Goal: Information Seeking & Learning: Check status

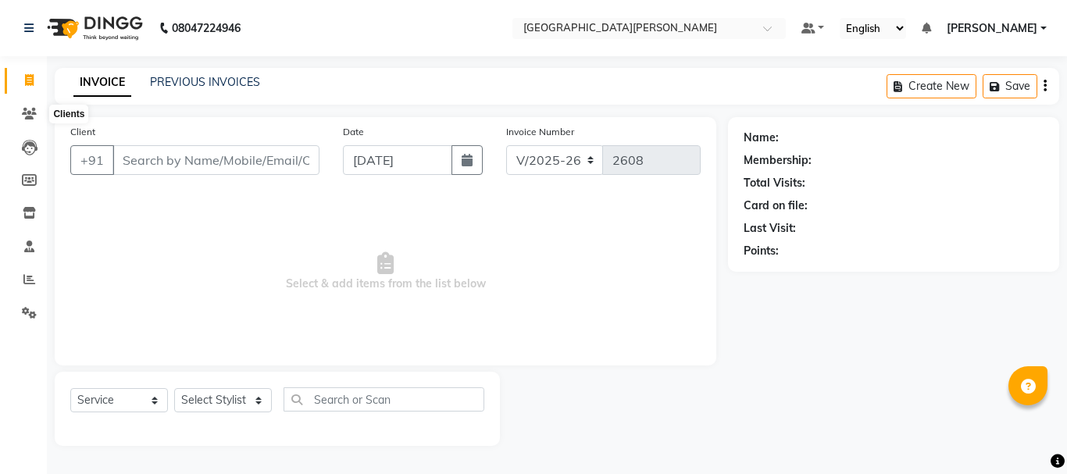
select select "911"
select select "service"
click at [33, 109] on icon at bounding box center [29, 114] width 15 height 12
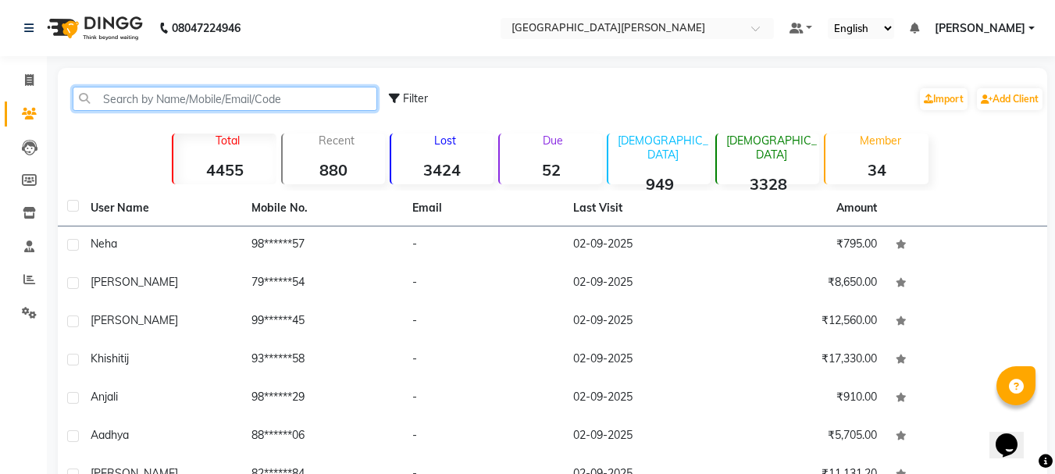
click at [159, 96] on input "text" at bounding box center [225, 99] width 305 height 24
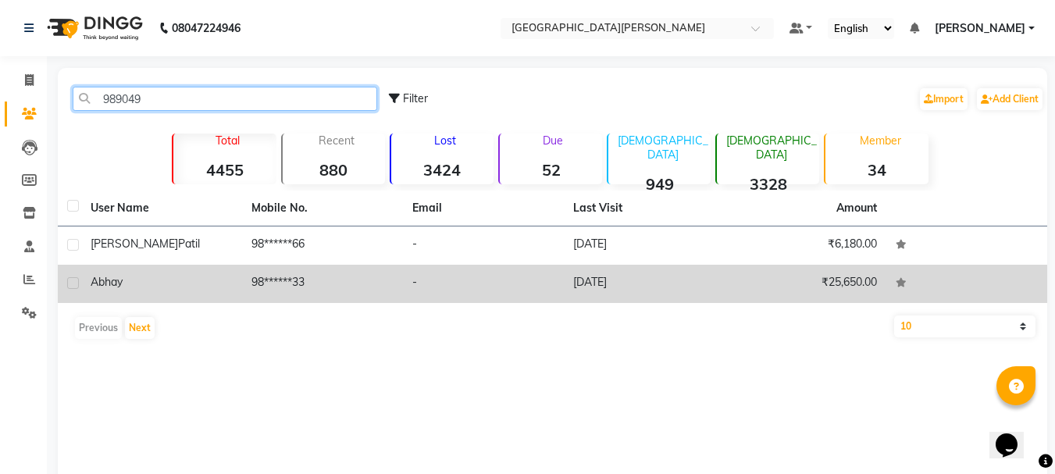
type input "989049"
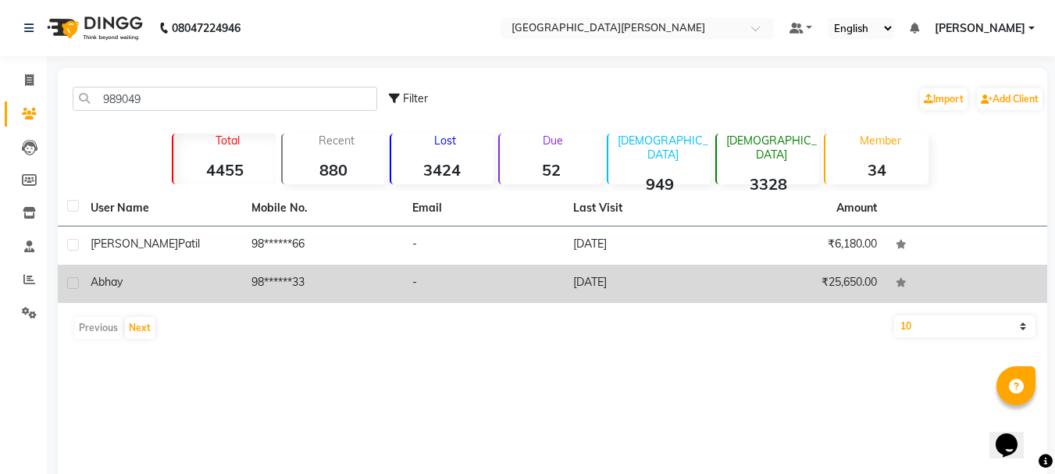
click at [184, 266] on td "abhay" at bounding box center [161, 284] width 161 height 38
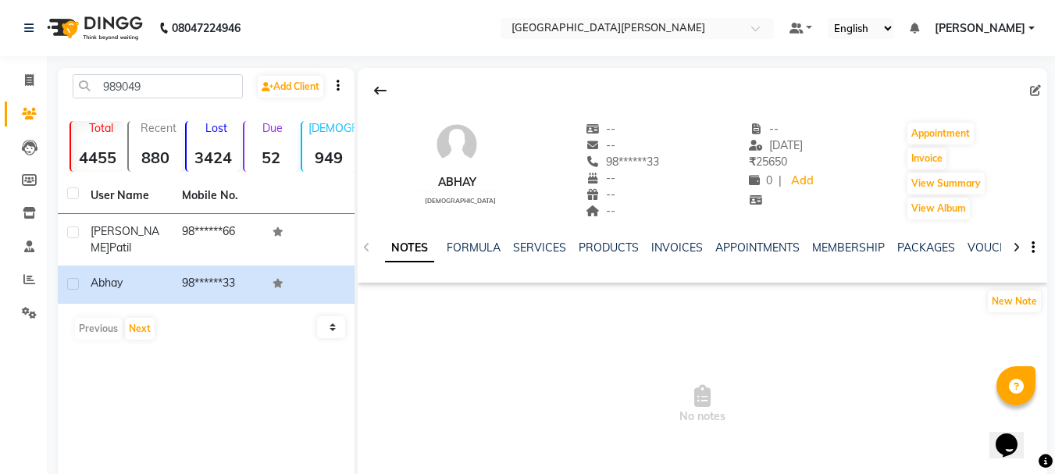
click at [531, 235] on div "NOTES FORMULA SERVICES PRODUCTS INVOICES APPOINTMENTS MEMBERSHIP PACKAGES VOUCH…" at bounding box center [703, 248] width 690 height 54
click at [536, 250] on link "SERVICES" at bounding box center [539, 248] width 53 height 14
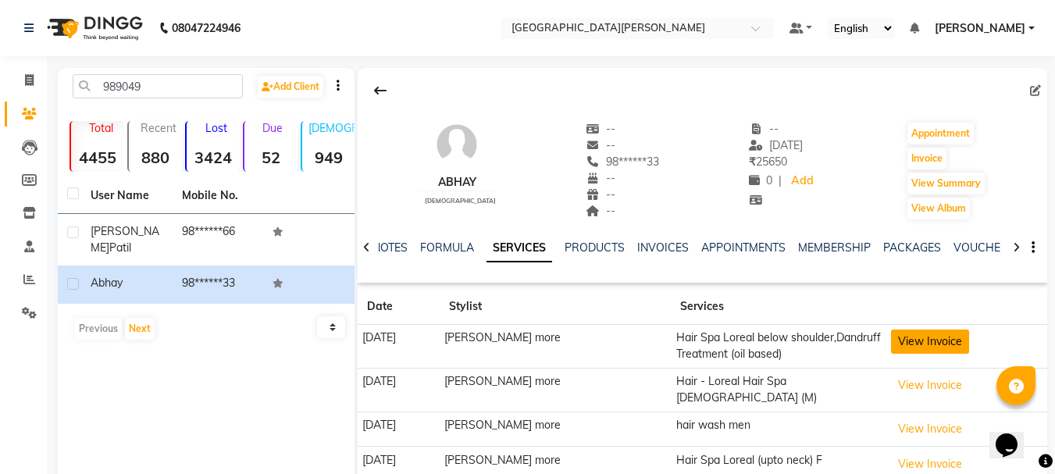
click at [901, 341] on button "View Invoice" at bounding box center [930, 342] width 78 height 24
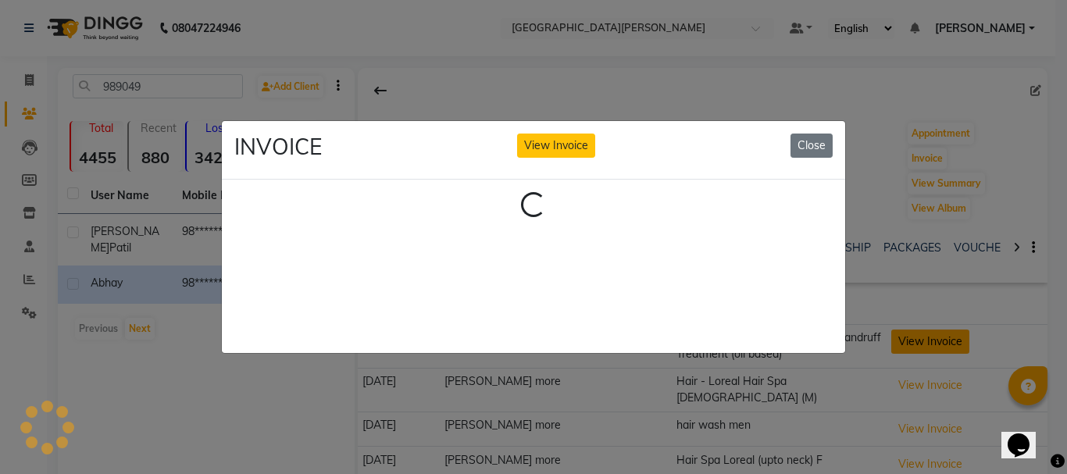
click at [901, 341] on ngb-modal-window "INVOICE View Invoice Close Loading..." at bounding box center [533, 237] width 1067 height 474
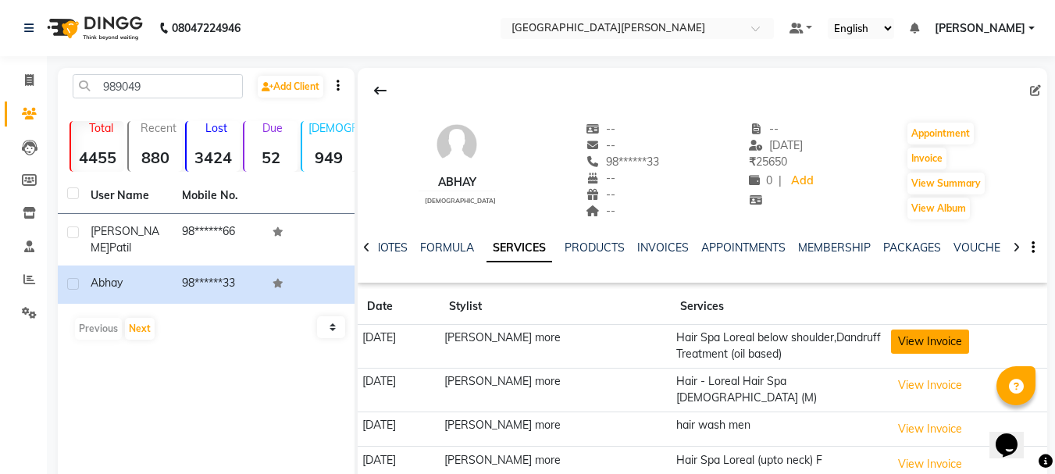
click at [901, 341] on button "View Invoice" at bounding box center [930, 342] width 78 height 24
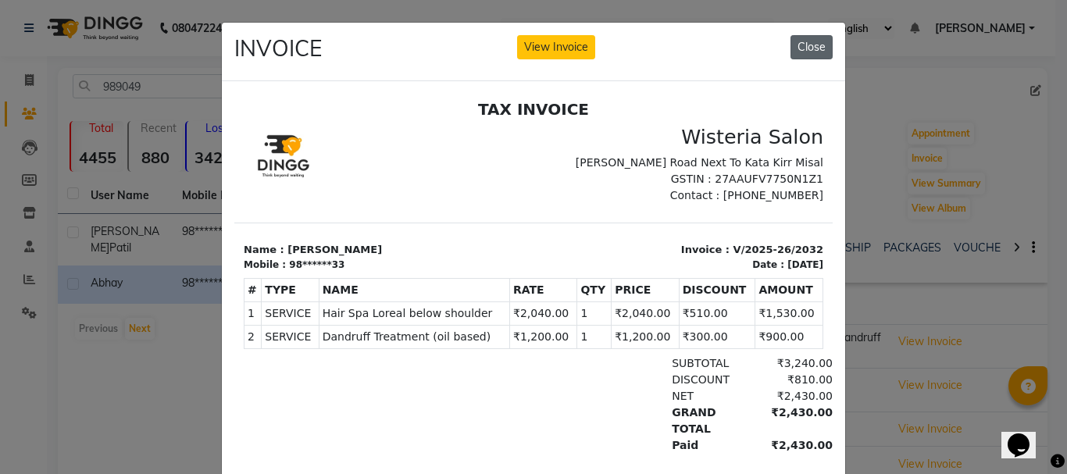
click at [804, 54] on button "Close" at bounding box center [811, 47] width 42 height 24
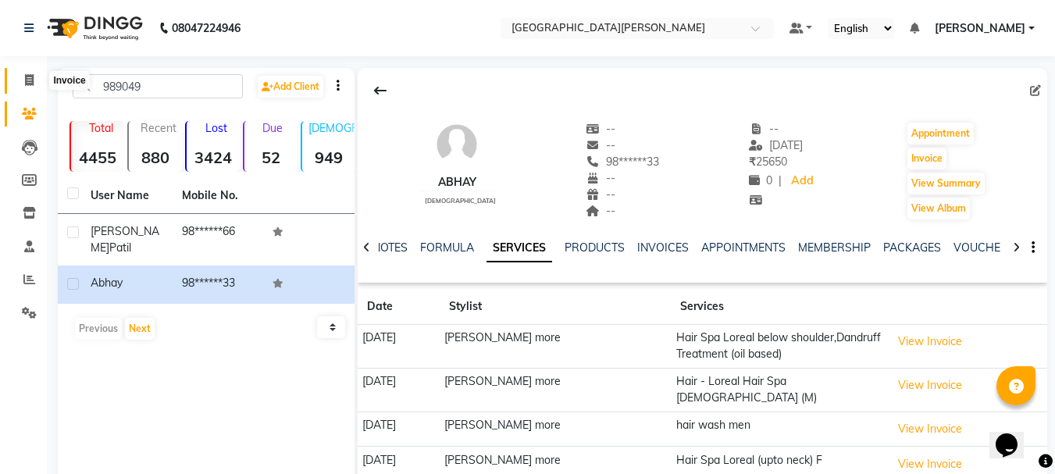
click at [23, 77] on span at bounding box center [29, 81] width 27 height 18
select select "service"
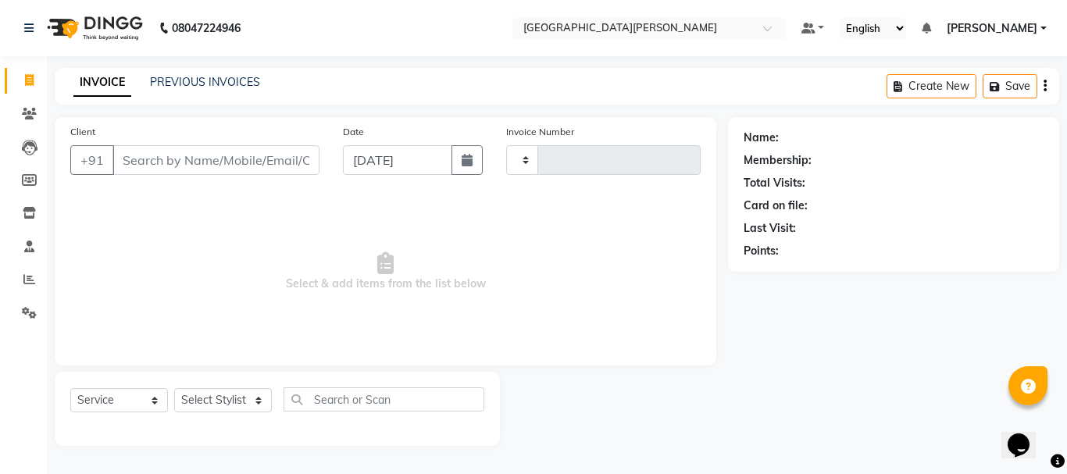
type input "2608"
select select "911"
click at [25, 116] on icon at bounding box center [29, 114] width 15 height 12
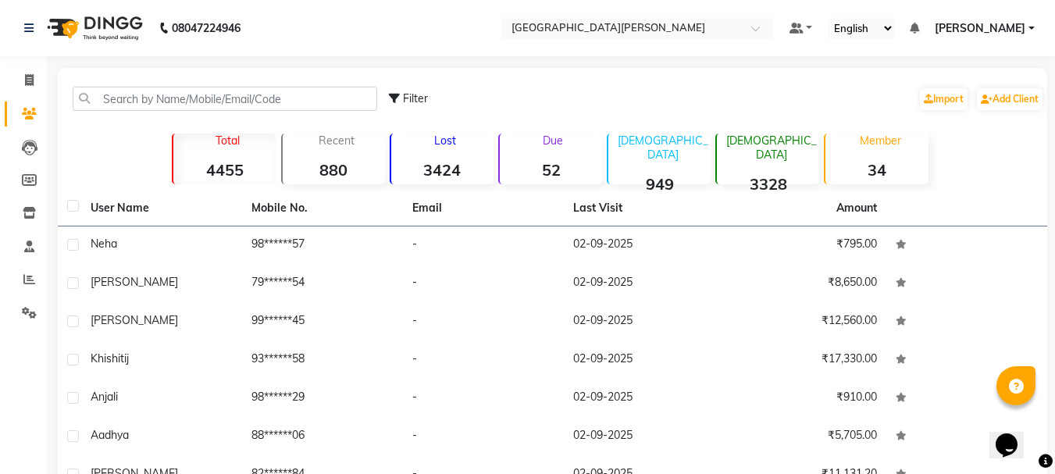
click at [27, 99] on li "Clients" at bounding box center [23, 115] width 47 height 34
